Goal: Task Accomplishment & Management: Manage account settings

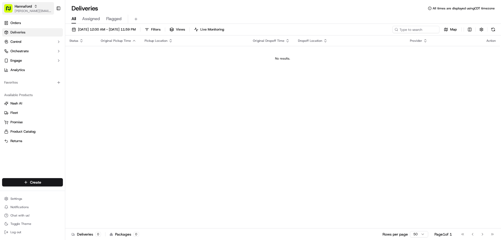
click at [31, 4] on span "Hannaford" at bounding box center [23, 6] width 17 height 5
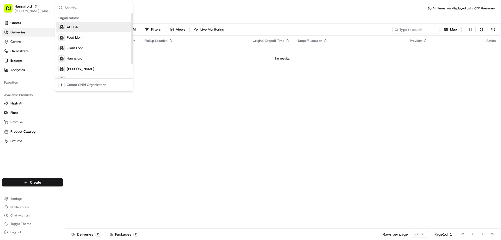
click at [75, 26] on span "ADUSA" at bounding box center [72, 27] width 11 height 5
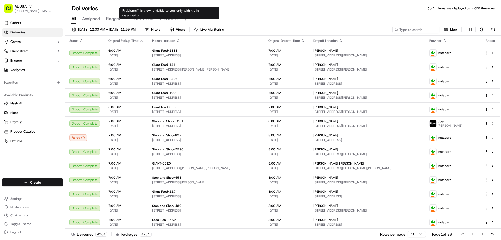
click at [170, 19] on span "Problems" at bounding box center [168, 19] width 17 height 6
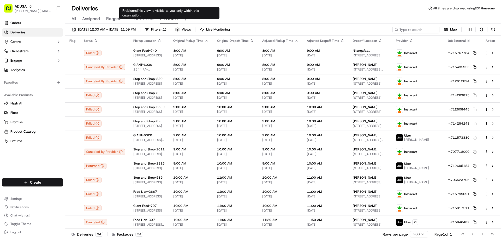
click at [144, 17] on span "Stu's View" at bounding box center [144, 19] width 20 height 6
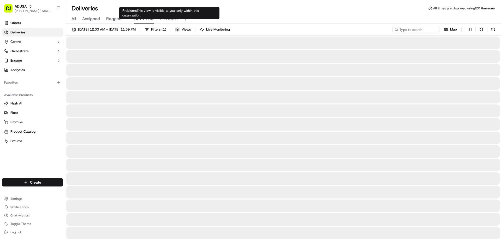
click at [168, 17] on span "Problems" at bounding box center [168, 19] width 17 height 6
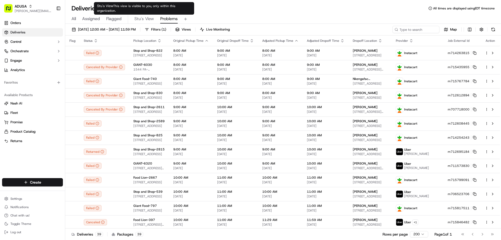
click at [141, 18] on span "Stu's View" at bounding box center [144, 19] width 20 height 6
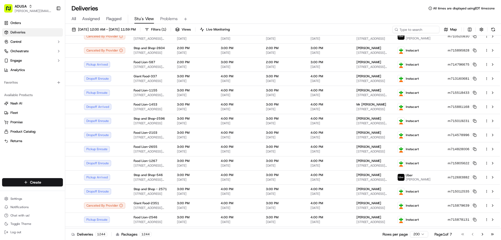
scroll to position [496, 0]
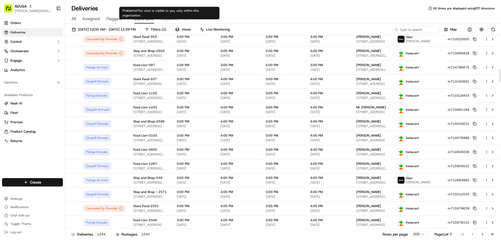
click at [169, 19] on span "Problems" at bounding box center [168, 19] width 17 height 6
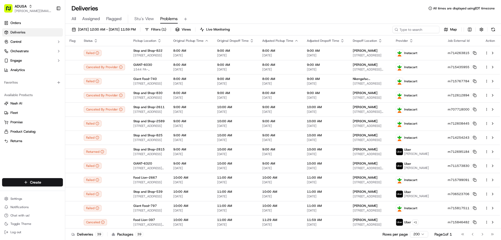
click at [73, 18] on span "All" at bounding box center [74, 19] width 4 height 6
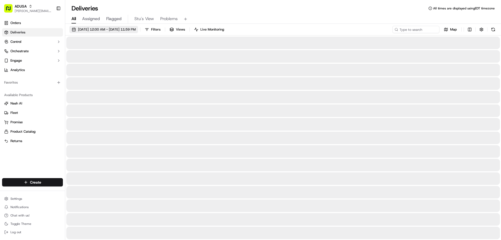
click at [117, 29] on span "09/16/2025 12:00 AM - 09/16/2025 11:59 PM" at bounding box center [107, 29] width 58 height 5
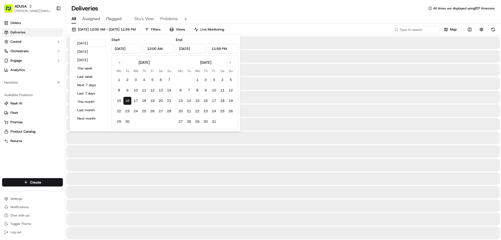
click at [151, 47] on input "12:00 AM" at bounding box center [159, 48] width 30 height 9
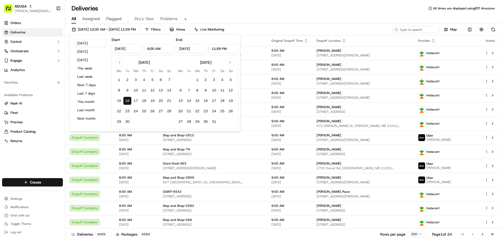
click at [158, 48] on input "6:00 AM" at bounding box center [159, 48] width 30 height 9
type input "6:00 PM"
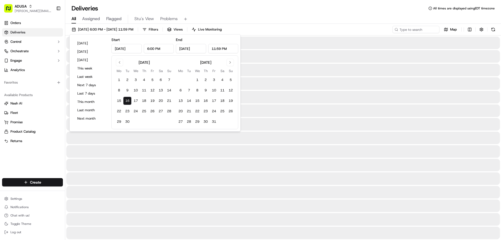
click at [271, 14] on div "All Assigned Flagged Stu's View Problems" at bounding box center [283, 18] width 436 height 11
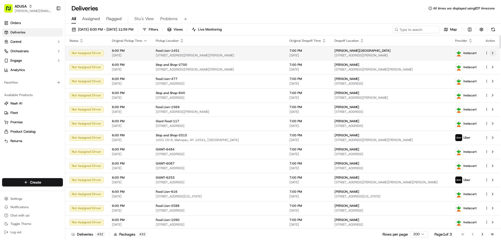
click at [492, 51] on button at bounding box center [493, 53] width 6 height 6
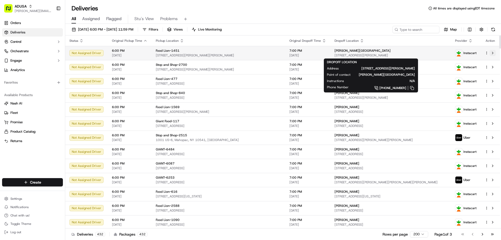
click at [493, 52] on button at bounding box center [493, 53] width 6 height 6
click at [395, 51] on div "Carol Square" at bounding box center [390, 51] width 112 height 4
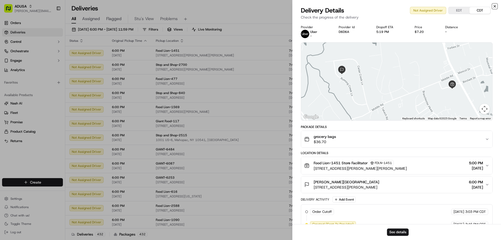
click at [495, 5] on icon "button" at bounding box center [495, 6] width 4 height 4
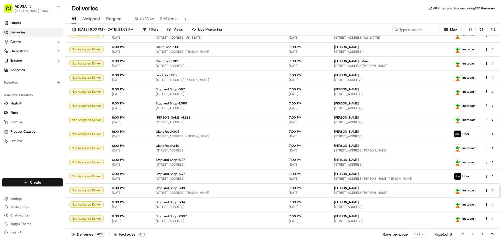
scroll to position [2272, 0]
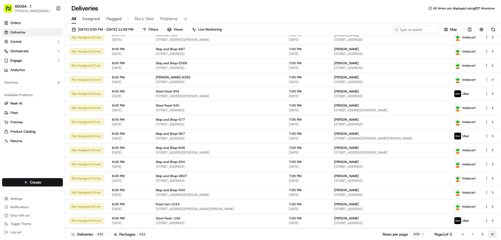
click at [493, 233] on button "Go to last page" at bounding box center [492, 234] width 9 height 7
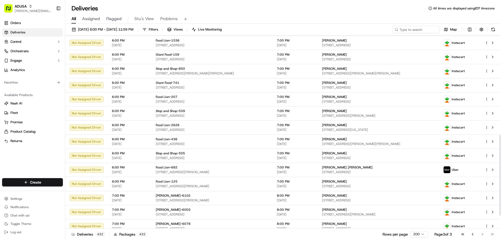
scroll to position [269, 0]
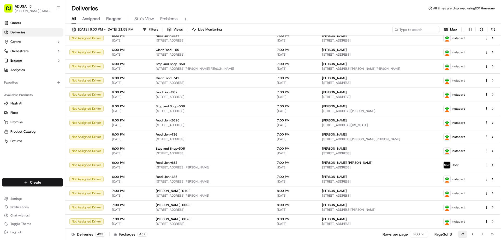
click at [463, 233] on button "Go to first page" at bounding box center [463, 234] width 9 height 7
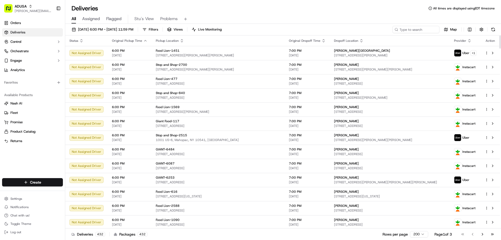
click at [305, 13] on div "All Assigned Flagged Stu's View Problems" at bounding box center [283, 18] width 436 height 11
click at [330, 10] on div "Deliveries All times are displayed using EDT timezone" at bounding box center [283, 8] width 436 height 8
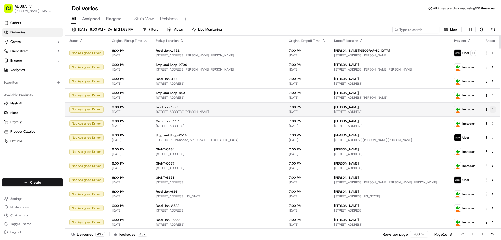
click at [493, 108] on button at bounding box center [493, 109] width 6 height 6
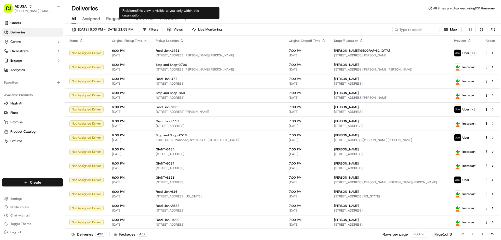
click at [170, 17] on span "Problems" at bounding box center [168, 19] width 17 height 6
click at [168, 19] on span "Problems" at bounding box center [168, 19] width 17 height 6
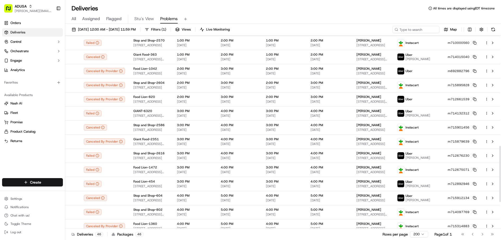
scroll to position [469, 0]
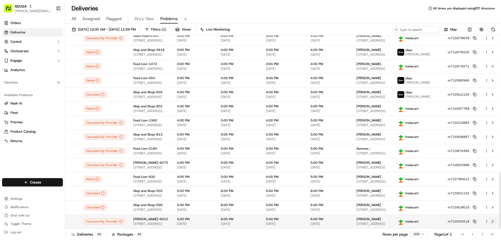
click at [491, 220] on button at bounding box center [493, 221] width 6 height 6
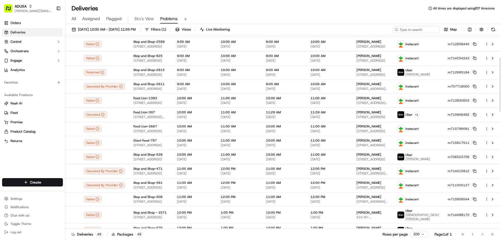
scroll to position [0, 0]
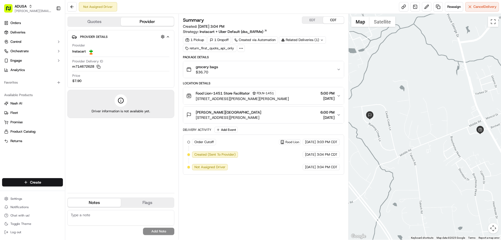
click at [313, 21] on button "EDT" at bounding box center [312, 20] width 21 height 7
click at [455, 6] on span "Reassign" at bounding box center [455, 6] width 14 height 5
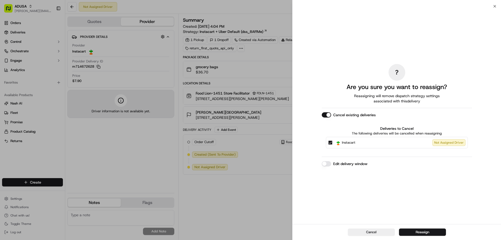
click at [327, 162] on button "Edit delivery window" at bounding box center [326, 163] width 9 height 5
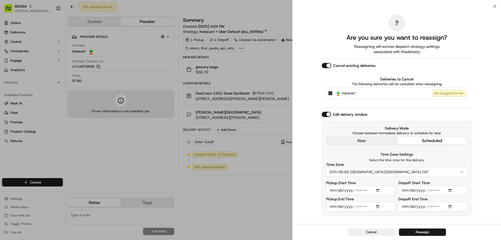
click at [358, 171] on button "(UTC-05.00) [GEOGRAPHIC_DATA]/[GEOGRAPHIC_DATA] CDT" at bounding box center [397, 171] width 142 height 9
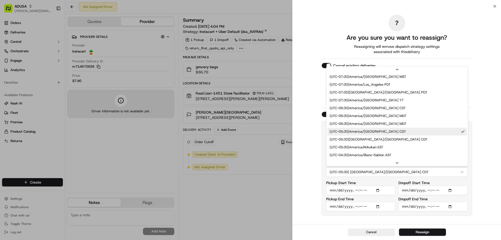
scroll to position [52, 0]
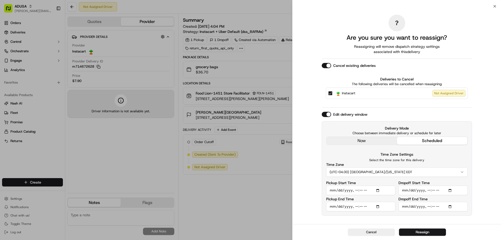
click at [357, 190] on input "Pickup Start Time" at bounding box center [360, 190] width 69 height 9
type input "[DATE]T18:00"
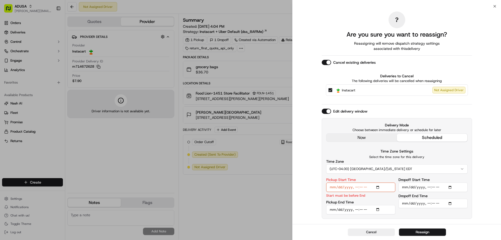
click at [356, 209] on input "Pickup End Time" at bounding box center [360, 209] width 69 height 9
type input "[DATE]T18:59"
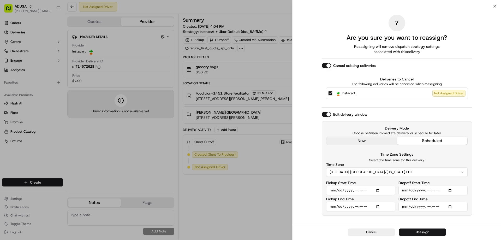
click at [450, 190] on input "Dropoff Start Time" at bounding box center [433, 190] width 69 height 9
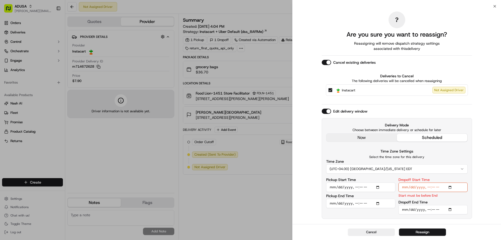
type input "[DATE]T18:00"
click at [451, 210] on input "Dropoff End Time" at bounding box center [433, 209] width 69 height 9
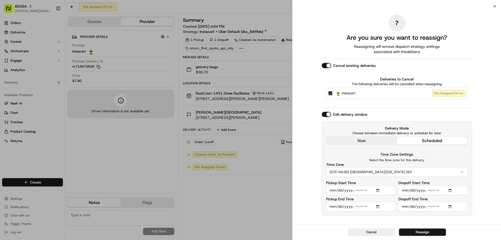
type input "[DATE]T19:00"
click at [476, 222] on div "? Are you sure you want to reassign? Reassigning will remove dispatch strategy …" at bounding box center [397, 115] width 209 height 218
click at [366, 231] on button "Cancel" at bounding box center [371, 232] width 47 height 7
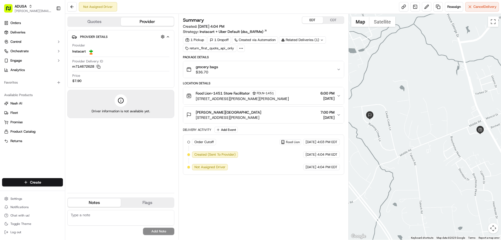
click at [243, 198] on div "Summary EDT CDT Created: 09/16/2025 4:04 PM Strategy: Instacart + Uber Default …" at bounding box center [263, 126] width 161 height 221
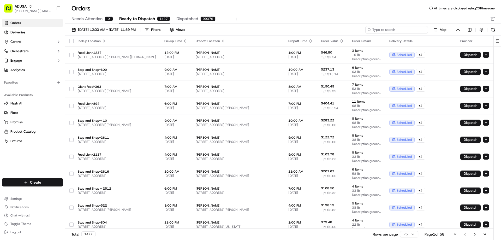
click at [393, 30] on input at bounding box center [397, 29] width 63 height 7
paste input "m698716835"
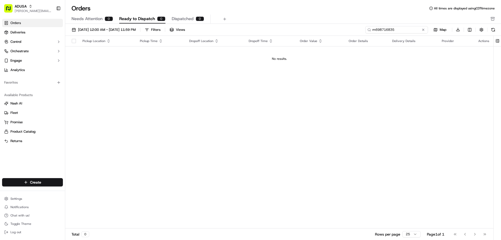
type input "m698716835"
click at [93, 29] on span "09/01/2025 12:00 AM - 09/30/2025 11:59 PM" at bounding box center [107, 29] width 58 height 5
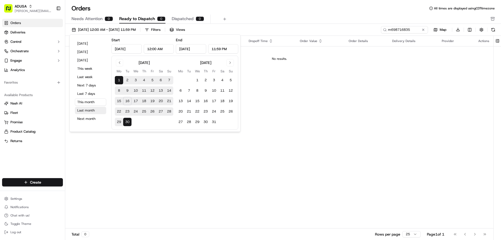
click at [85, 109] on button "Last month" at bounding box center [90, 110] width 31 height 7
type input "Aug 1, 2025"
type input "Aug 31, 2025"
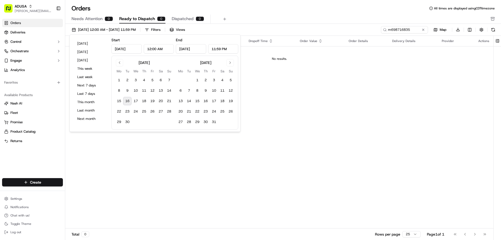
click at [263, 13] on div "Orders All times are displayed using CDT timezone Needs Attention 0 Ready to Di…" at bounding box center [283, 14] width 436 height 20
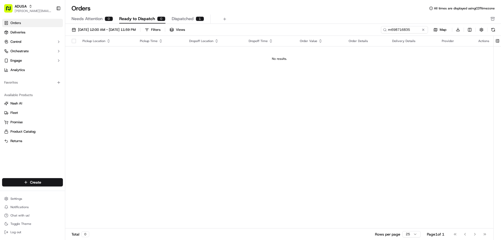
click at [183, 17] on span "Dispatched" at bounding box center [183, 19] width 22 height 6
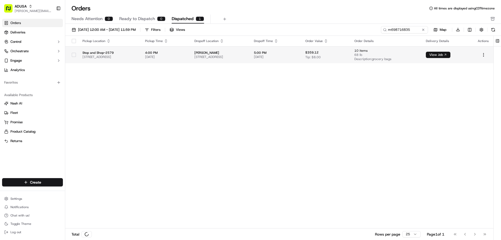
click at [450, 55] on button "View Job" at bounding box center [438, 55] width 25 height 6
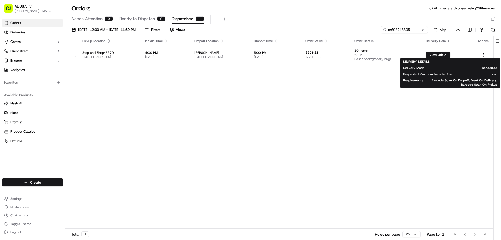
click at [293, 91] on div "Pickup Location Pickup Time Dropoff Location Dropoff Time Order Value Order Det…" at bounding box center [279, 132] width 429 height 193
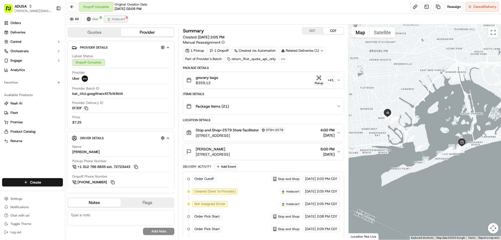
click at [112, 17] on span "Instacart" at bounding box center [118, 19] width 13 height 4
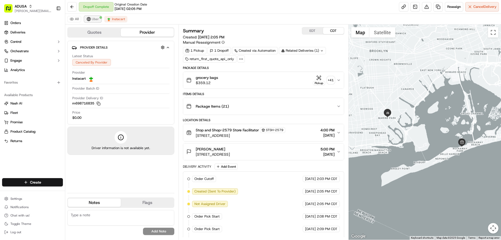
click at [91, 18] on button "Uber" at bounding box center [92, 19] width 17 height 6
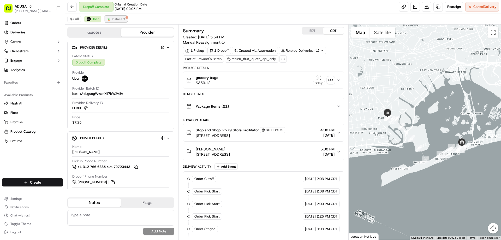
click at [113, 19] on span "Instacart" at bounding box center [118, 19] width 13 height 4
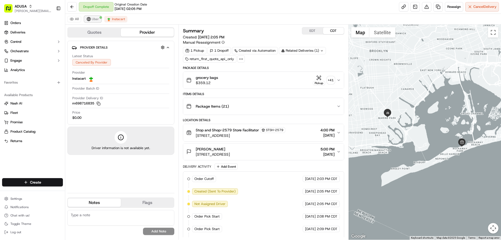
click at [93, 18] on span "Uber" at bounding box center [95, 19] width 7 height 4
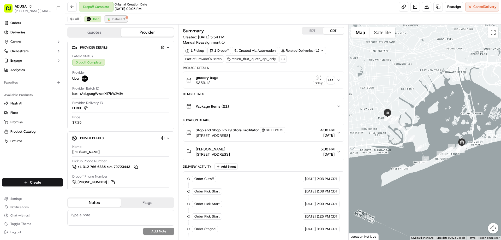
click at [116, 19] on span "Instacart" at bounding box center [118, 19] width 13 height 4
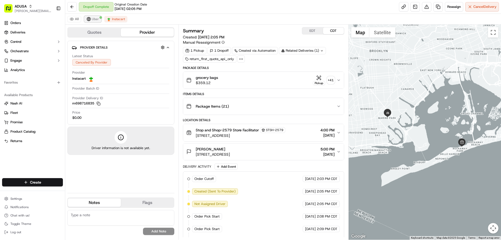
click at [92, 17] on span "Uber" at bounding box center [95, 19] width 7 height 4
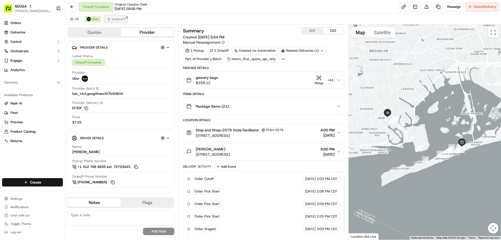
click at [114, 18] on span "Instacart" at bounding box center [118, 19] width 13 height 4
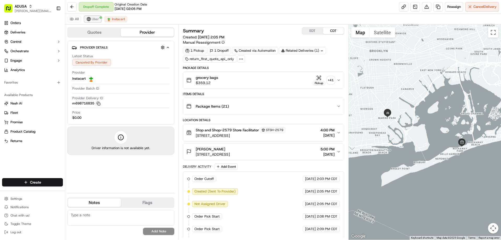
click at [94, 19] on span "Uber" at bounding box center [95, 19] width 7 height 4
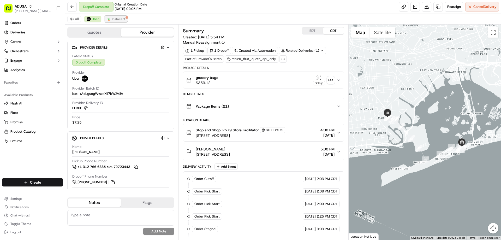
click at [113, 19] on span "Instacart" at bounding box center [118, 19] width 13 height 4
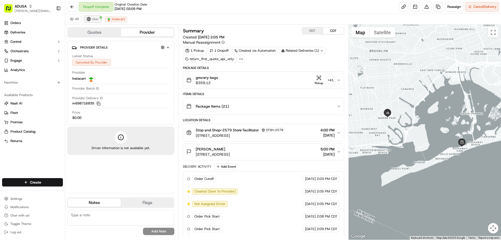
click at [91, 19] on button "Uber" at bounding box center [92, 19] width 17 height 6
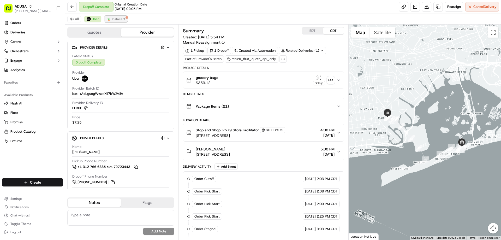
click at [112, 19] on span "Instacart" at bounding box center [118, 19] width 13 height 4
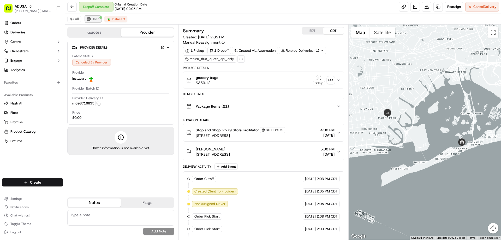
click at [89, 19] on img at bounding box center [89, 19] width 4 height 4
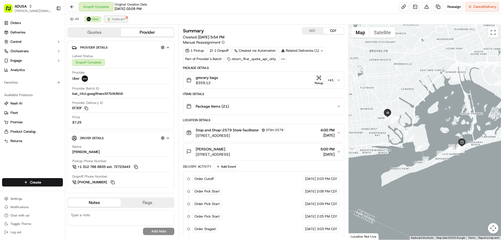
click at [110, 19] on img at bounding box center [109, 19] width 4 height 4
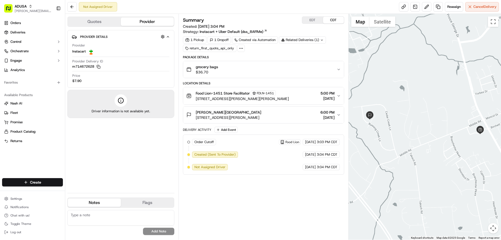
click at [315, 20] on button "EDT" at bounding box center [312, 20] width 21 height 7
click at [453, 7] on span "Reassign" at bounding box center [455, 6] width 14 height 5
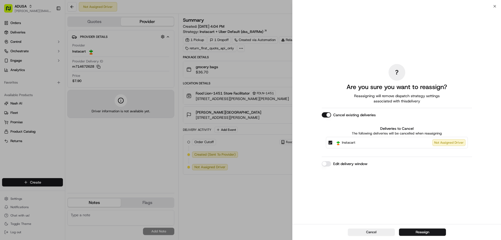
click at [327, 164] on button "Edit delivery window" at bounding box center [326, 163] width 9 height 5
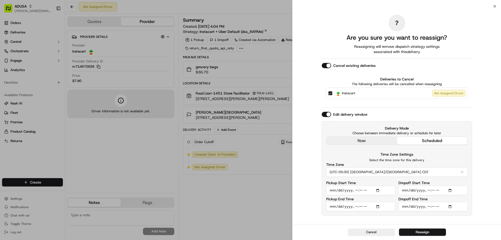
click at [379, 170] on button "(UTC-05.00) [GEOGRAPHIC_DATA]/[GEOGRAPHIC_DATA] CDT" at bounding box center [397, 171] width 142 height 9
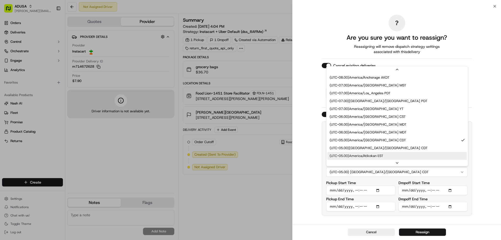
scroll to position [42, 0]
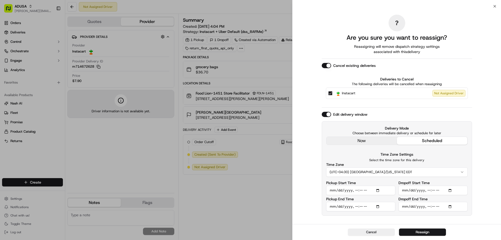
click at [377, 191] on input "Pickup Start Time" at bounding box center [360, 190] width 69 height 9
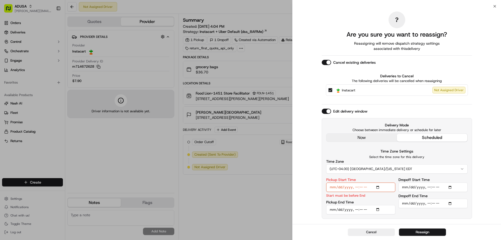
type input "[DATE]T18:00"
click at [379, 209] on input "Pickup End Time" at bounding box center [360, 209] width 69 height 9
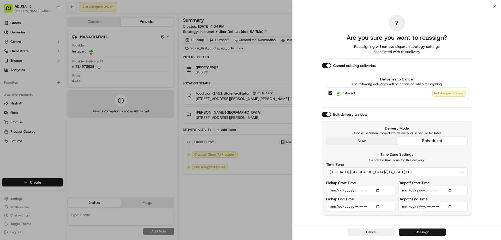
type input "[DATE]T18:59"
click at [451, 190] on input "Dropoff Start Time" at bounding box center [433, 190] width 69 height 9
click at [381, 231] on button "Cancel" at bounding box center [371, 232] width 47 height 7
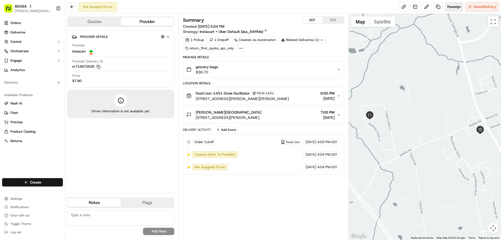
click at [454, 7] on span "Reassign" at bounding box center [455, 6] width 14 height 5
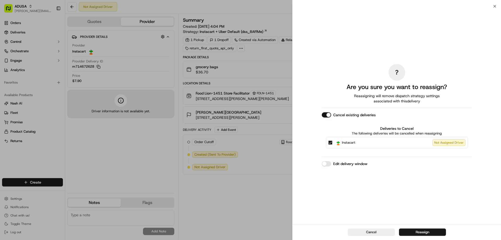
click at [325, 162] on button "Edit delivery window" at bounding box center [326, 163] width 9 height 5
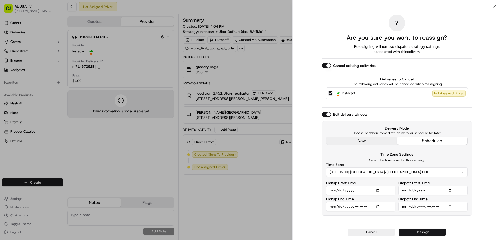
click at [366, 172] on button "(UTC-05.00) [GEOGRAPHIC_DATA]/[GEOGRAPHIC_DATA] CDT" at bounding box center [397, 171] width 142 height 9
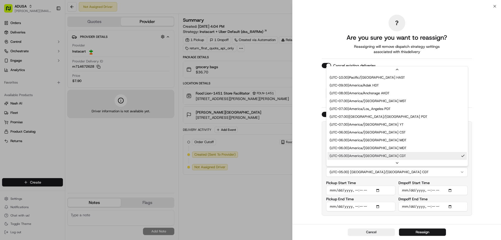
scroll to position [52, 0]
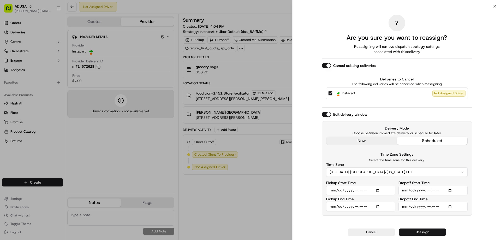
click at [379, 191] on input "Pickup Start Time" at bounding box center [360, 190] width 69 height 9
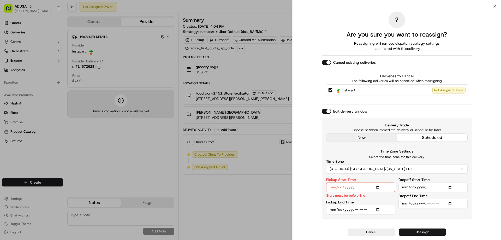
type input "[DATE]T18:00"
click at [379, 210] on input "Pickup End Time" at bounding box center [360, 209] width 69 height 9
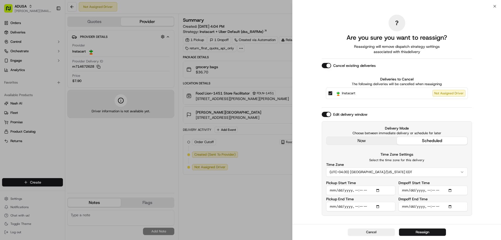
type input "[DATE]T18:59"
click at [451, 190] on input "Dropoff Start Time" at bounding box center [433, 190] width 69 height 9
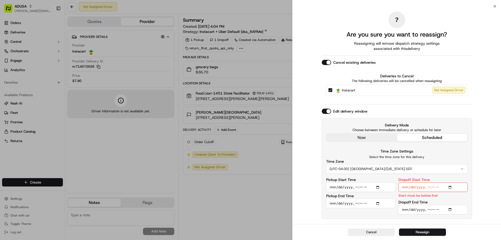
type input "[DATE]T18:00"
click at [452, 209] on input "Dropoff End Time" at bounding box center [433, 209] width 69 height 9
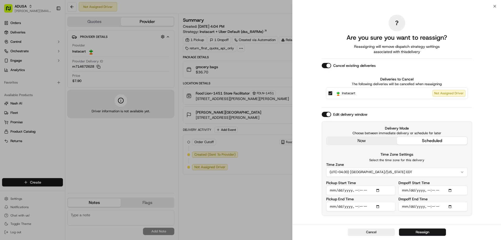
type input "[DATE]T19:00"
click at [462, 224] on div "? Are you sure you want to reassign? Reassigning will remove dispatch strategy …" at bounding box center [397, 115] width 209 height 218
click at [428, 232] on button "Reassign" at bounding box center [422, 232] width 47 height 7
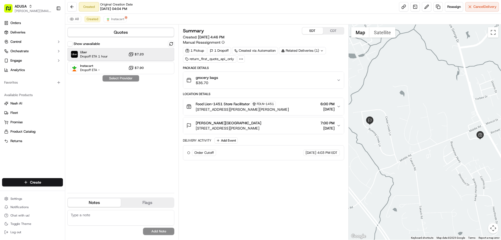
click at [107, 53] on span "Uber" at bounding box center [94, 52] width 28 height 4
click at [117, 77] on button "Assign Provider" at bounding box center [120, 78] width 37 height 6
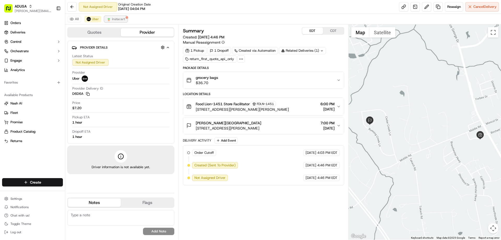
click at [115, 19] on span "Instacart" at bounding box center [118, 19] width 13 height 4
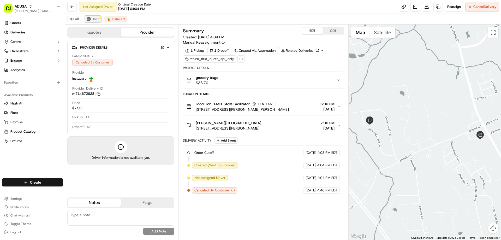
click at [94, 18] on span "Uber" at bounding box center [95, 19] width 7 height 4
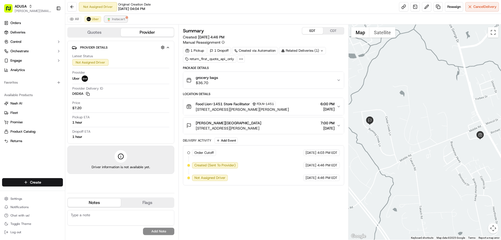
click at [116, 18] on span "Instacart" at bounding box center [118, 19] width 13 height 4
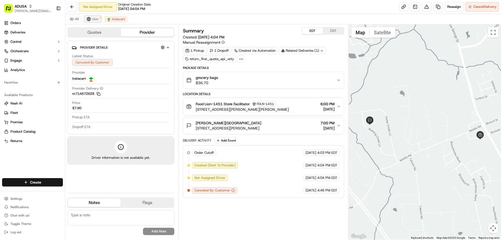
click at [92, 17] on span "Uber" at bounding box center [95, 19] width 7 height 4
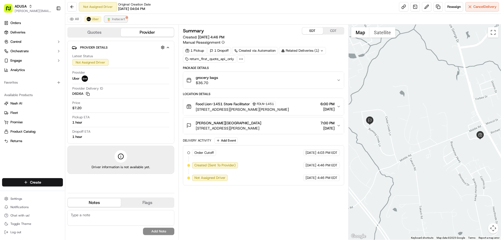
click at [116, 19] on span "Instacart" at bounding box center [118, 19] width 13 height 4
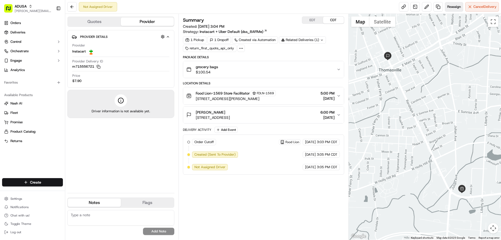
click at [453, 5] on span "Reassign" at bounding box center [455, 6] width 14 height 5
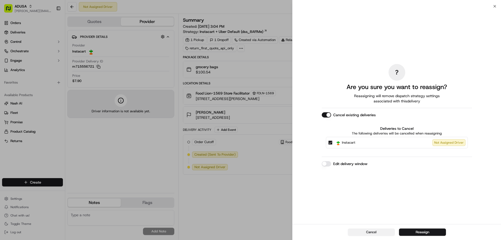
click at [371, 231] on button "Cancel" at bounding box center [371, 232] width 47 height 7
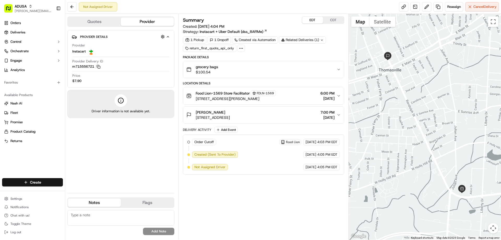
click at [315, 19] on button "EDT" at bounding box center [312, 20] width 21 height 7
click at [452, 6] on span "Reassign" at bounding box center [455, 6] width 14 height 5
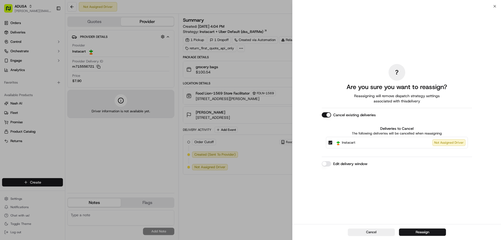
click at [326, 163] on button "Edit delivery window" at bounding box center [326, 163] width 9 height 5
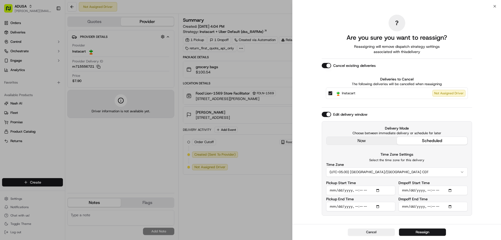
click at [355, 171] on button "(UTC-05.00) [GEOGRAPHIC_DATA]/[GEOGRAPHIC_DATA] CDT" at bounding box center [397, 171] width 142 height 9
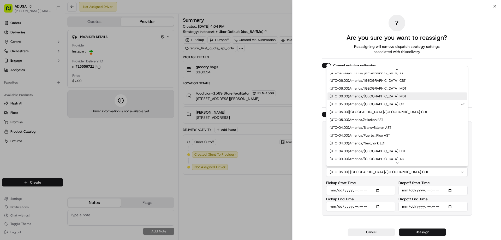
scroll to position [52, 0]
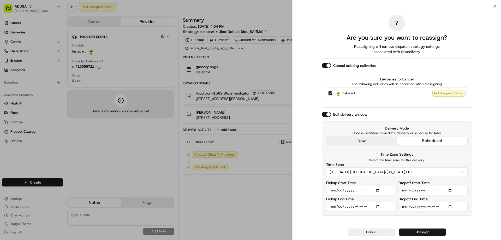
click at [380, 191] on input "Pickup Start Time" at bounding box center [360, 190] width 69 height 9
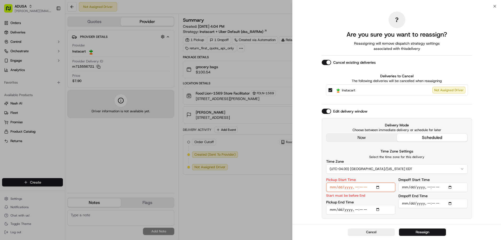
type input "2025-09-16T18:00"
click at [378, 210] on input "Pickup End Time" at bounding box center [360, 209] width 69 height 9
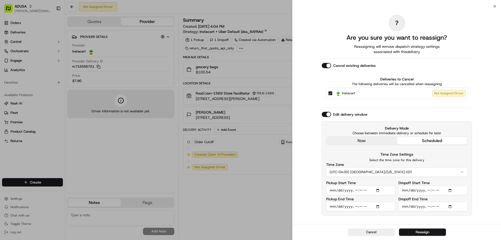
type input "2025-09-16T18:59"
click at [452, 189] on input "Dropoff Start Time" at bounding box center [433, 190] width 69 height 9
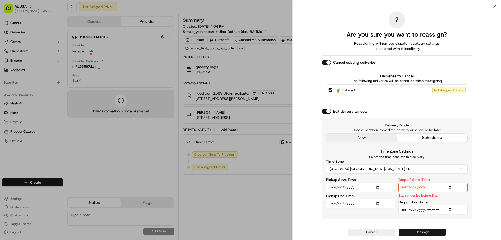
type input "2025-09-16T18:00"
click at [452, 209] on input "Dropoff End Time" at bounding box center [433, 209] width 69 height 9
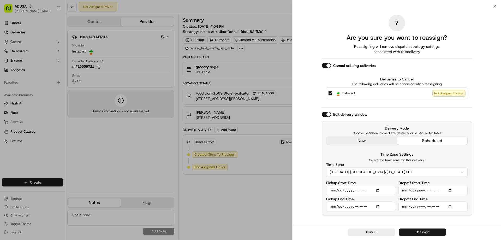
type input "2025-09-16T19:00"
click at [461, 231] on div "Cancel Reassign" at bounding box center [397, 232] width 209 height 16
click at [426, 231] on button "Reassign" at bounding box center [422, 232] width 47 height 7
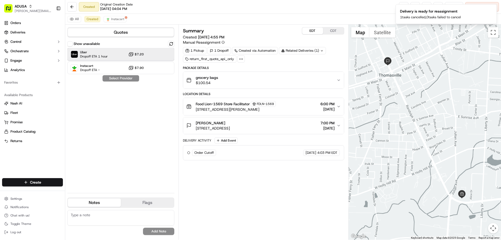
click at [96, 51] on span "Uber" at bounding box center [94, 52] width 28 height 4
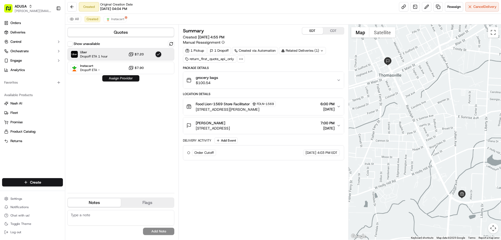
click at [117, 77] on button "Assign Provider" at bounding box center [120, 78] width 37 height 6
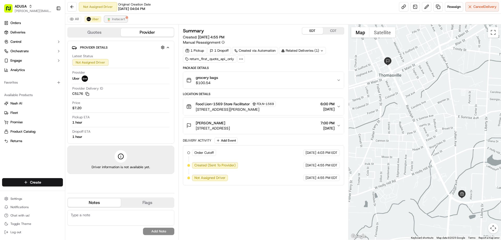
click at [111, 20] on button "Instacart" at bounding box center [115, 19] width 23 height 6
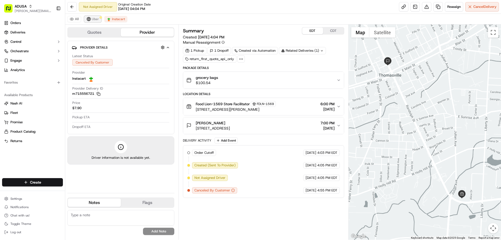
click at [92, 20] on span "Uber" at bounding box center [95, 19] width 7 height 4
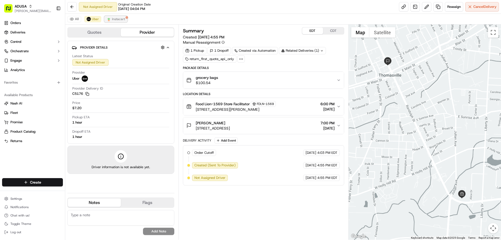
click at [115, 19] on span "Instacart" at bounding box center [118, 19] width 13 height 4
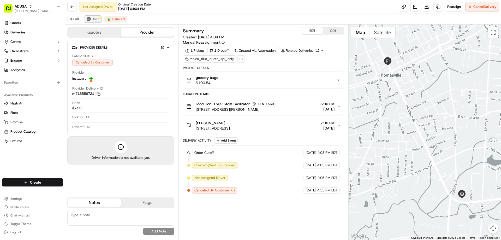
click at [93, 19] on span "Uber" at bounding box center [95, 19] width 7 height 4
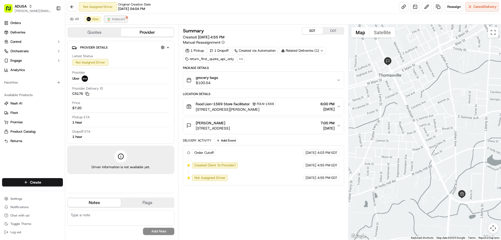
click at [112, 19] on span "Instacart" at bounding box center [118, 19] width 13 height 4
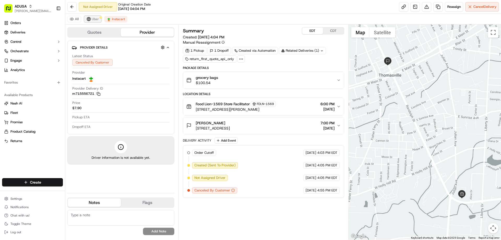
click at [95, 18] on span "Uber" at bounding box center [95, 19] width 7 height 4
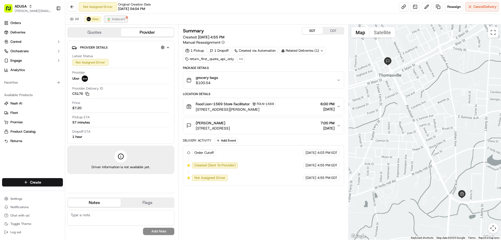
click at [115, 19] on span "Instacart" at bounding box center [118, 19] width 13 height 4
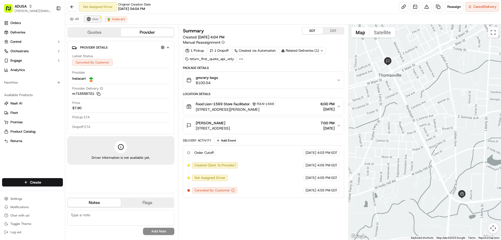
click at [92, 19] on span "Uber" at bounding box center [95, 19] width 7 height 4
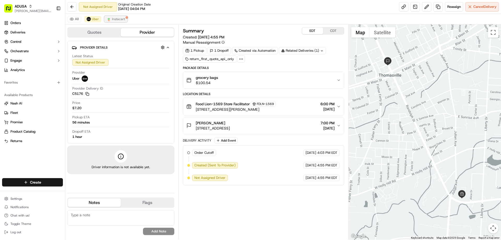
click at [117, 18] on span "Instacart" at bounding box center [118, 19] width 13 height 4
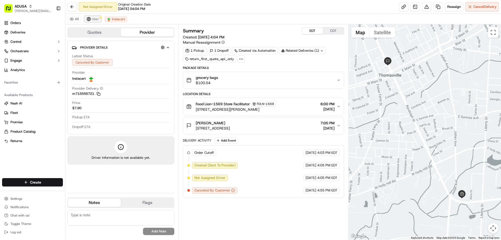
click at [94, 18] on span "Uber" at bounding box center [95, 19] width 7 height 4
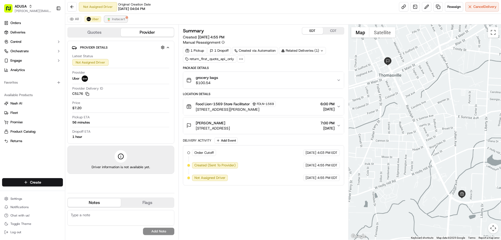
click at [119, 17] on span "Instacart" at bounding box center [118, 19] width 13 height 4
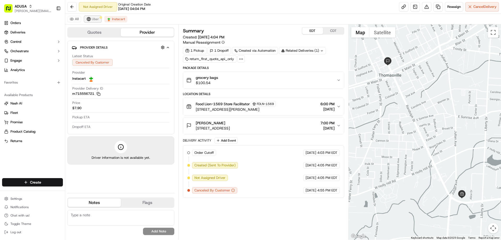
click at [92, 19] on span "Uber" at bounding box center [95, 19] width 7 height 4
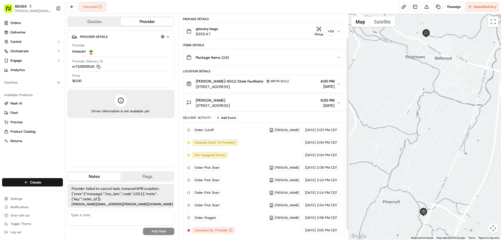
scroll to position [39, 0]
click at [100, 67] on icon "button" at bounding box center [99, 67] width 4 height 4
click at [99, 65] on icon "button" at bounding box center [99, 67] width 4 height 4
click at [139, 139] on div "Provider Details Hidden ( 4 ) Provider Instacart Provider Delivery ID m71000351…" at bounding box center [120, 96] width 107 height 133
